Goal: Task Accomplishment & Management: Manage account settings

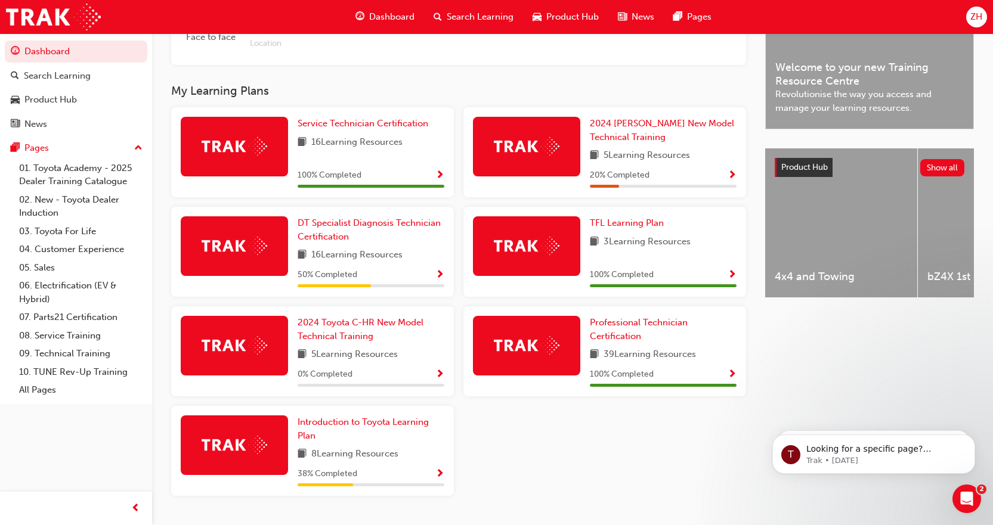
click at [978, 14] on span "ZH" at bounding box center [976, 17] width 12 height 14
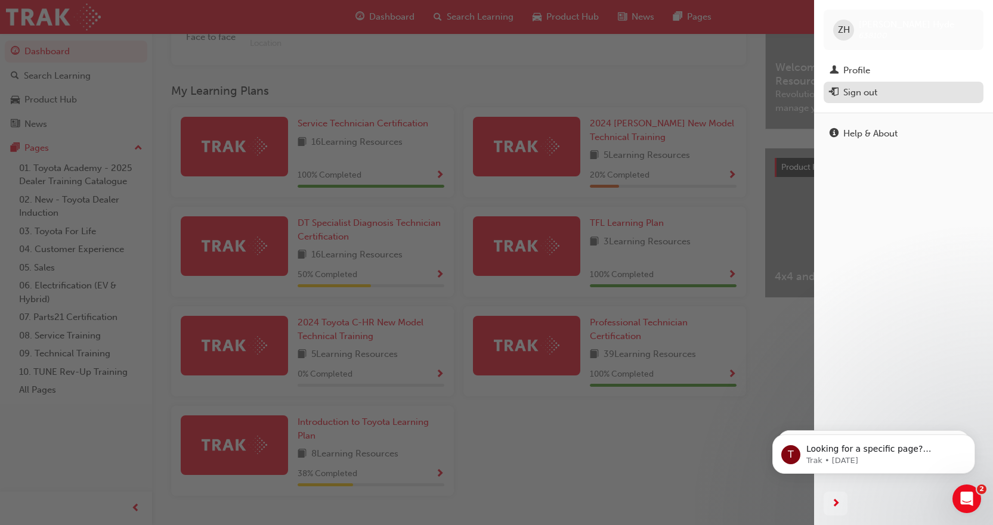
click at [892, 85] on div "Sign out" at bounding box center [903, 92] width 148 height 15
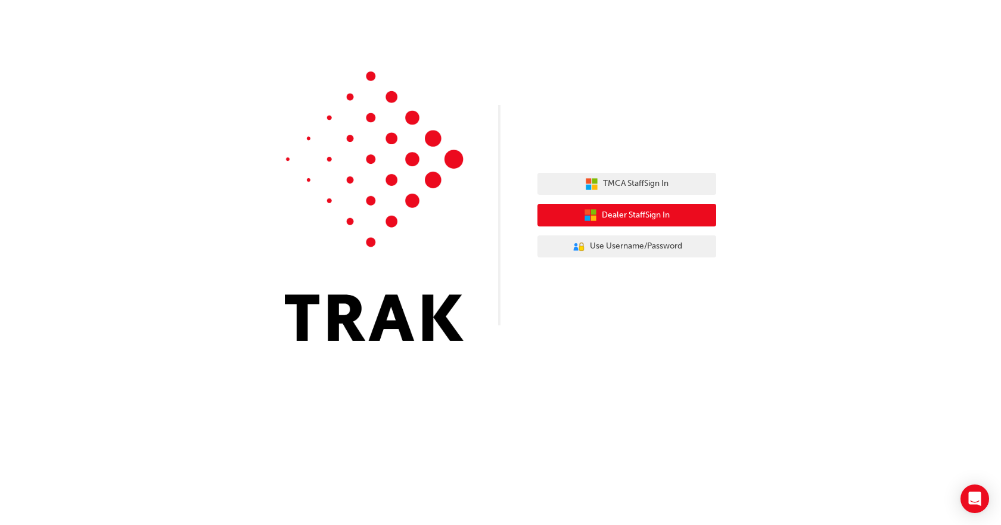
click at [622, 212] on span "Dealer Staff Sign In" at bounding box center [636, 216] width 68 height 14
